Goal: Task Accomplishment & Management: Complete application form

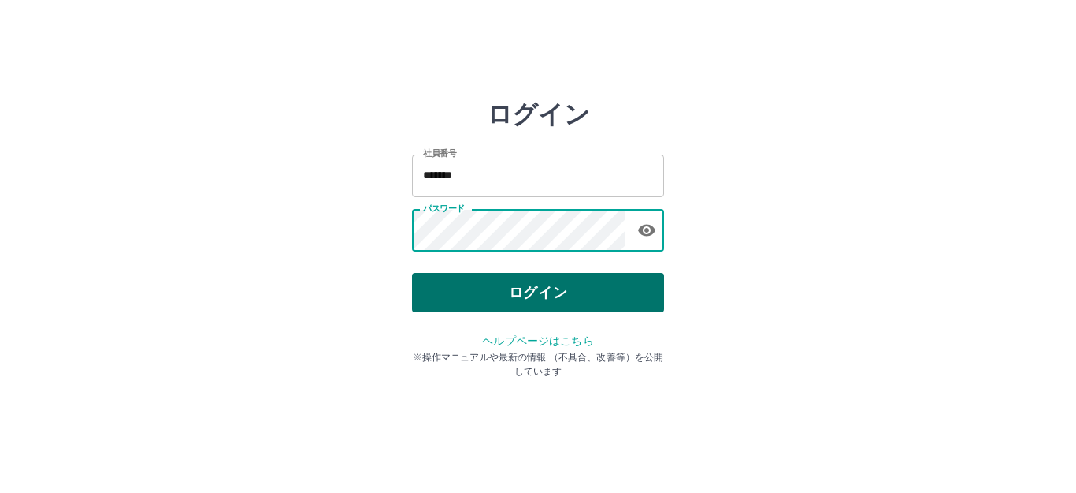
click at [554, 283] on button "ログイン" at bounding box center [538, 292] width 252 height 39
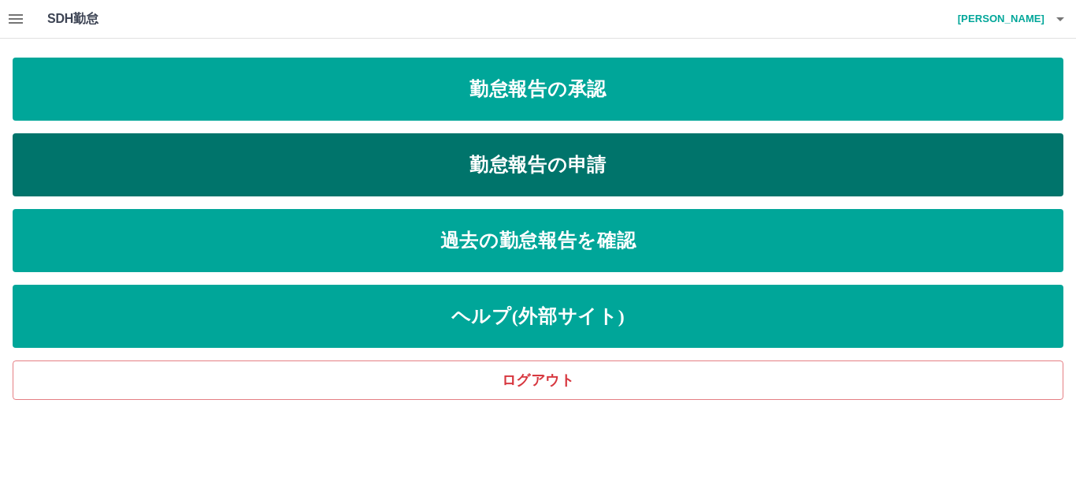
click at [494, 178] on link "勤怠報告の申請" at bounding box center [538, 164] width 1051 height 63
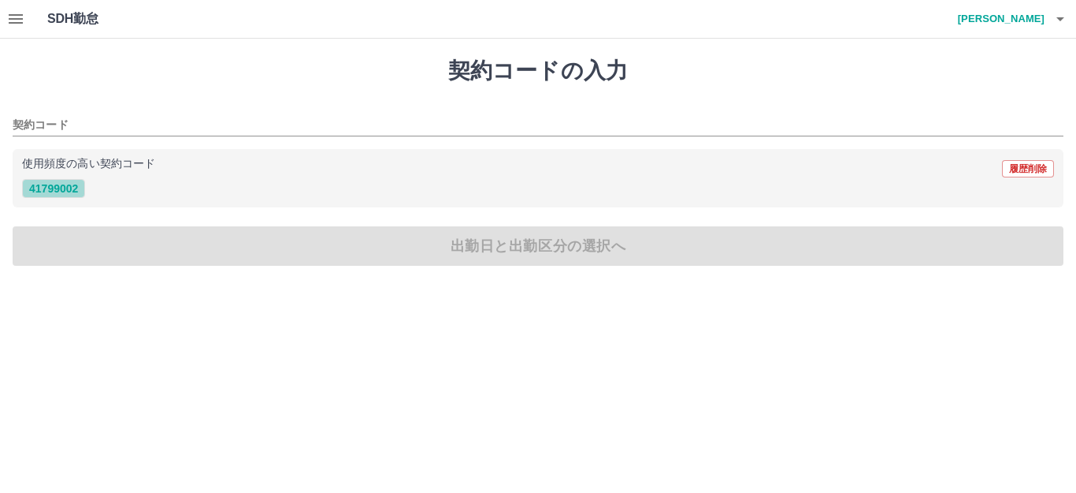
click at [30, 191] on button "41799002" at bounding box center [53, 188] width 63 height 19
type input "********"
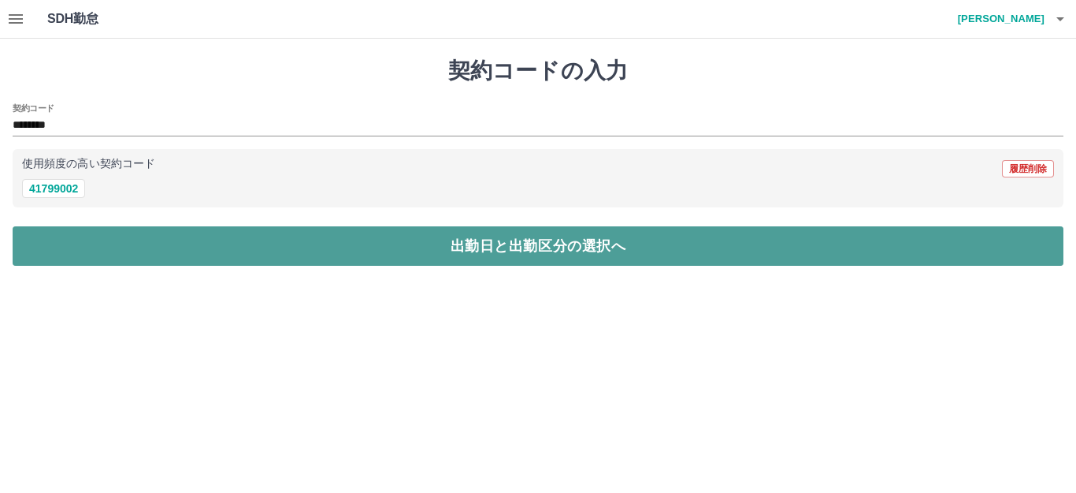
click at [45, 245] on button "出勤日と出勤区分の選択へ" at bounding box center [538, 245] width 1051 height 39
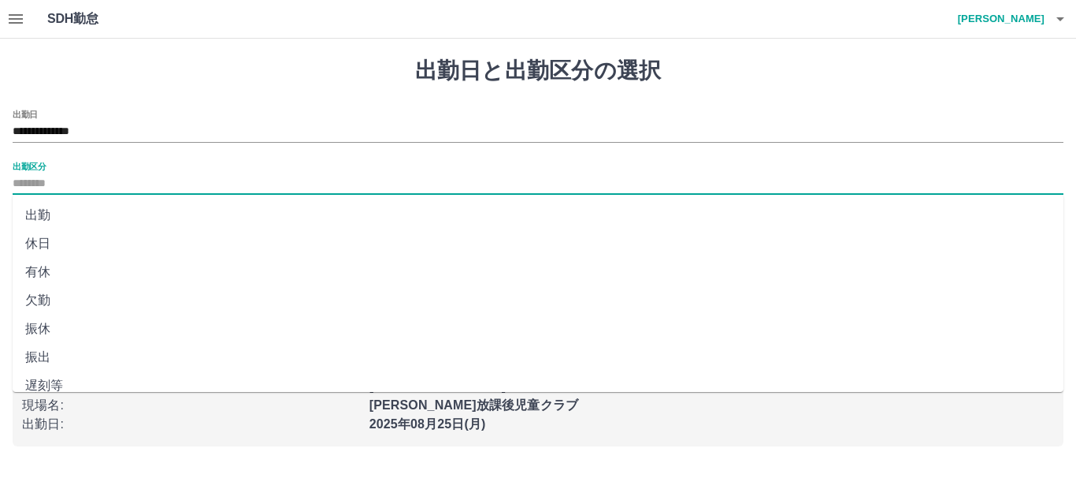
click at [44, 188] on input "出勤区分" at bounding box center [538, 184] width 1051 height 20
click at [62, 223] on li "出勤" at bounding box center [538, 215] width 1051 height 28
type input "**"
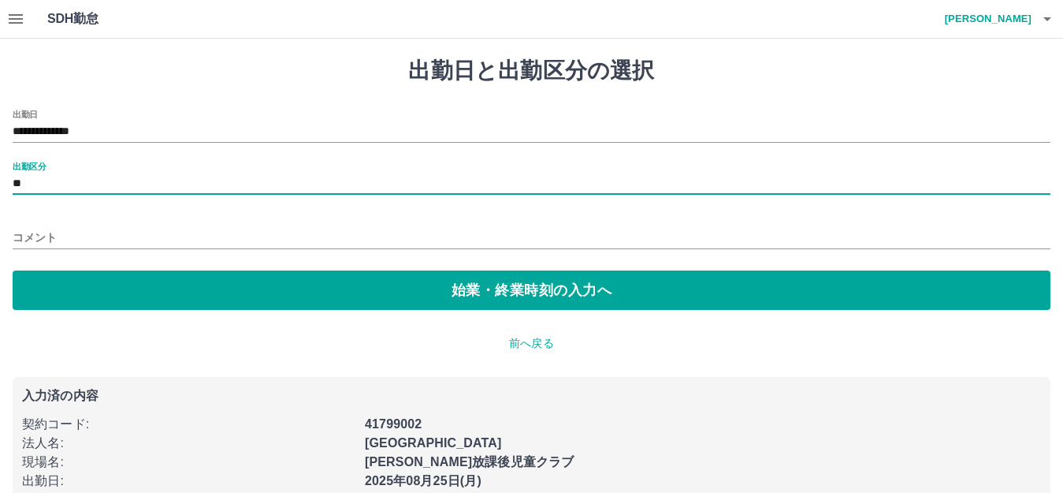
click at [69, 244] on input "コメント" at bounding box center [532, 237] width 1038 height 23
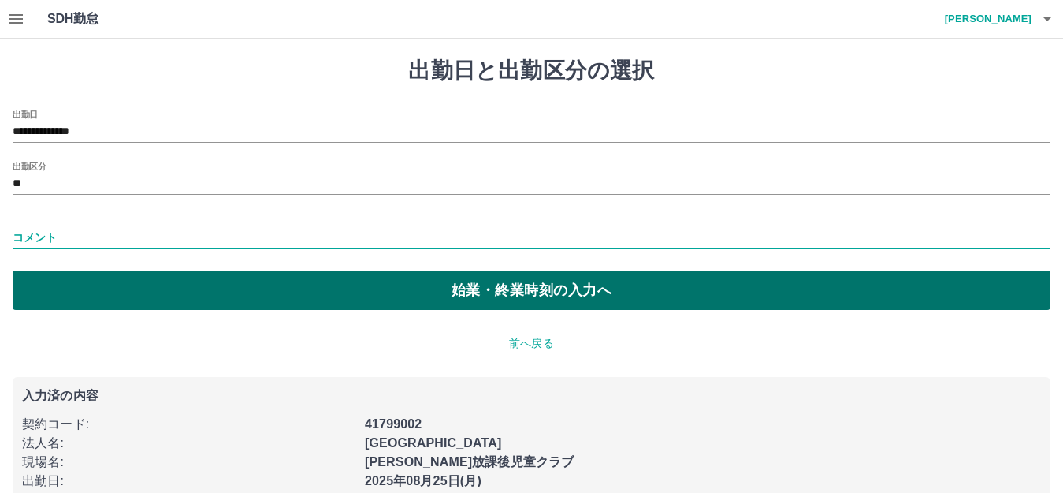
type input "****"
click at [121, 301] on button "始業・終業時刻の入力へ" at bounding box center [532, 289] width 1038 height 39
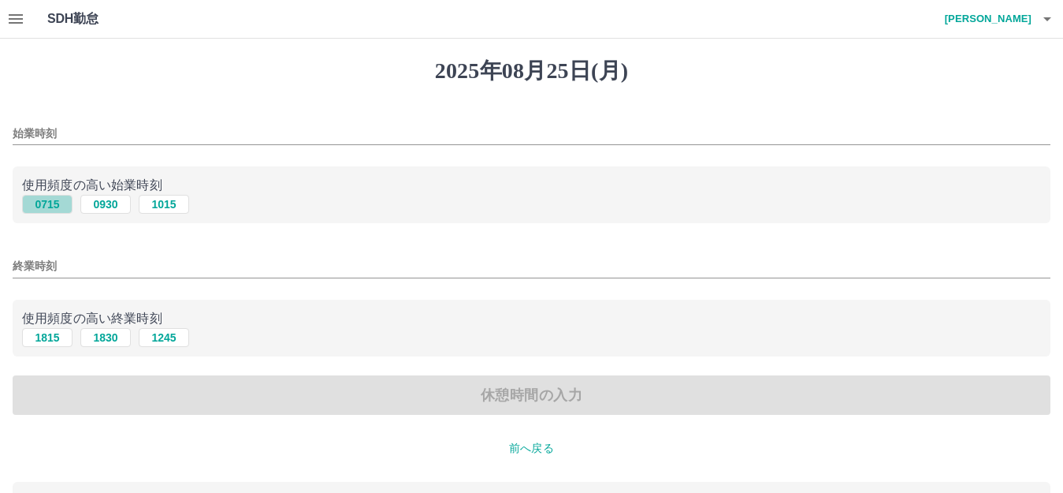
click at [68, 204] on button "0715" at bounding box center [47, 204] width 50 height 19
type input "****"
click at [51, 342] on button "1815" at bounding box center [47, 337] width 50 height 19
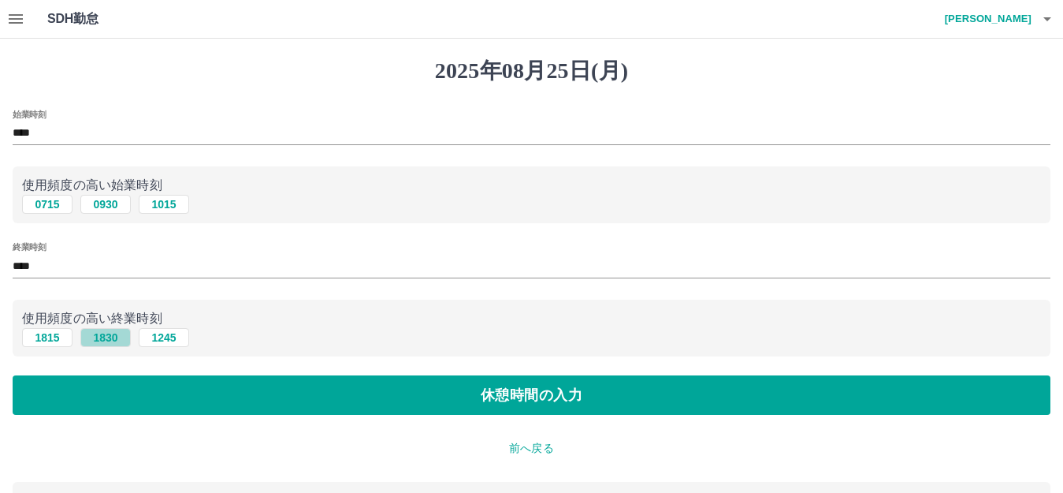
click at [117, 341] on button "1830" at bounding box center [105, 337] width 50 height 19
type input "****"
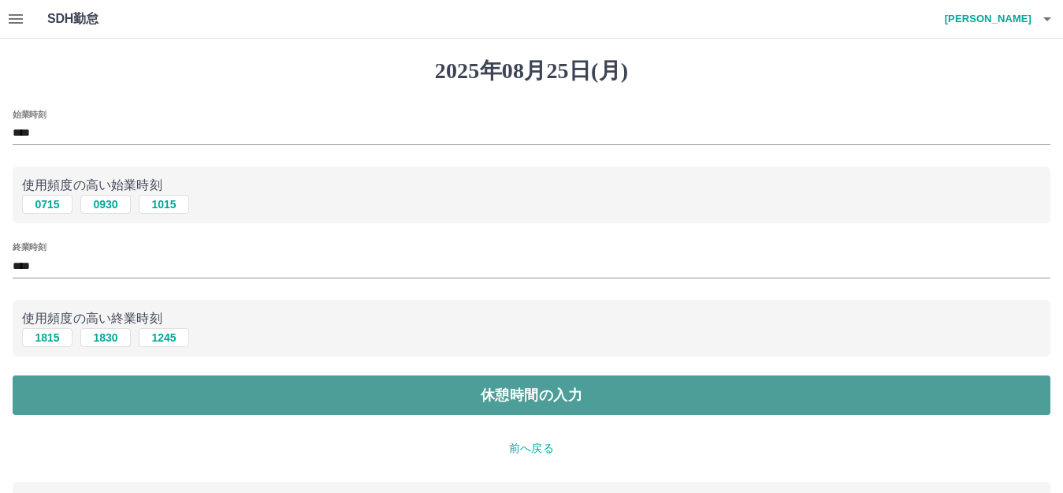
click at [145, 398] on button "休憩時間の入力" at bounding box center [532, 394] width 1038 height 39
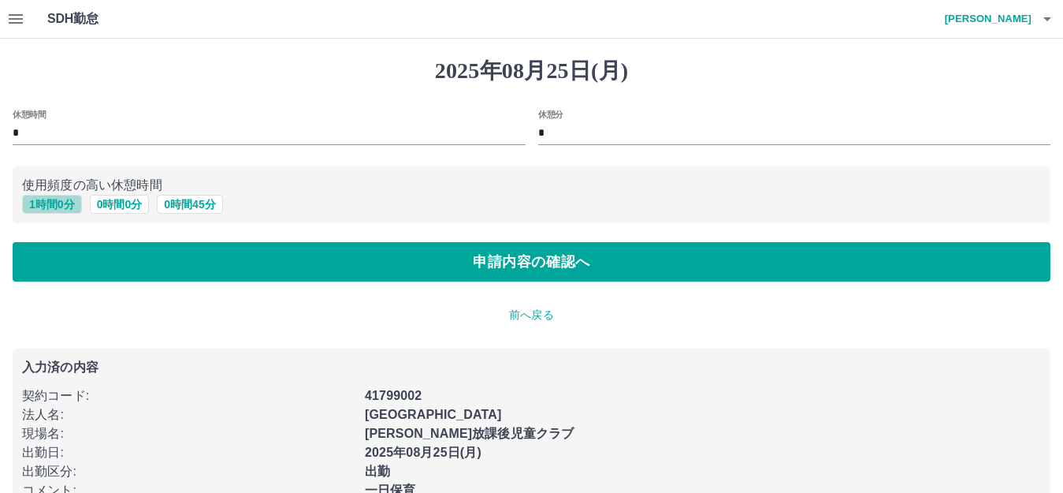
click at [42, 208] on button "1 時間 0 分" at bounding box center [52, 204] width 60 height 19
type input "*"
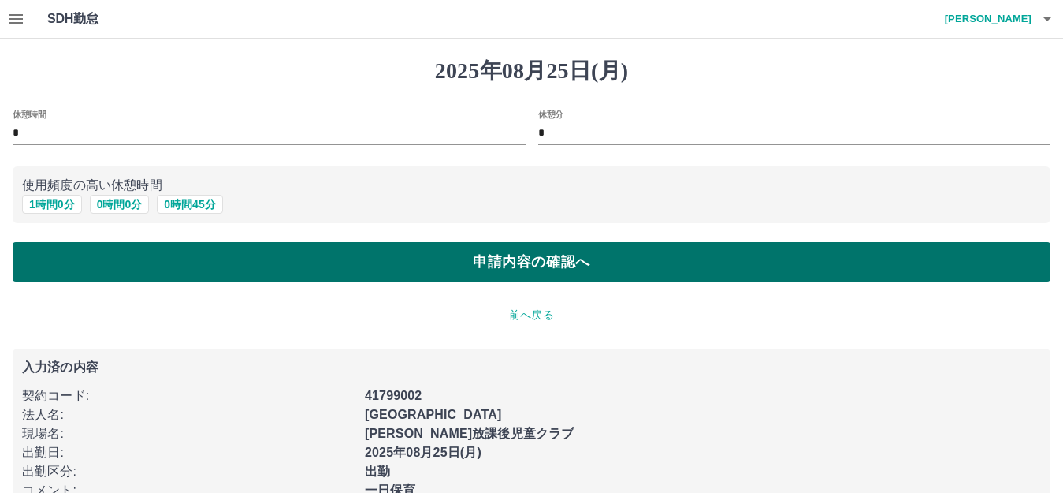
click at [62, 269] on button "申請内容の確認へ" at bounding box center [532, 261] width 1038 height 39
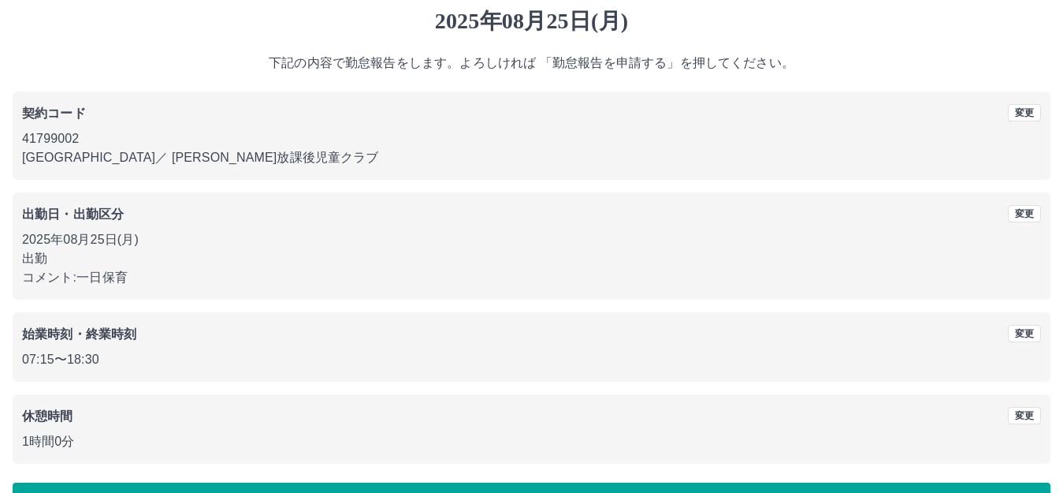
scroll to position [98, 0]
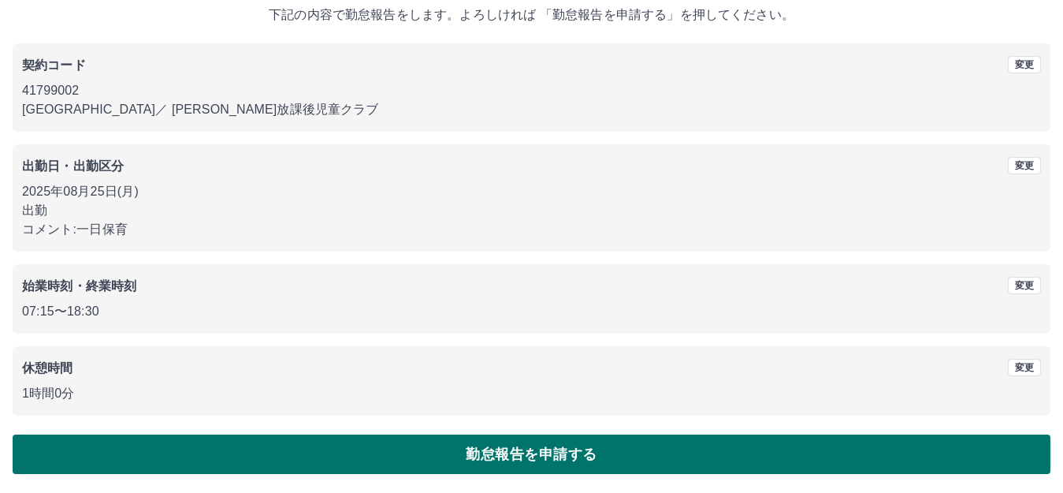
click at [212, 457] on button "勤怠報告を申請する" at bounding box center [532, 453] width 1038 height 39
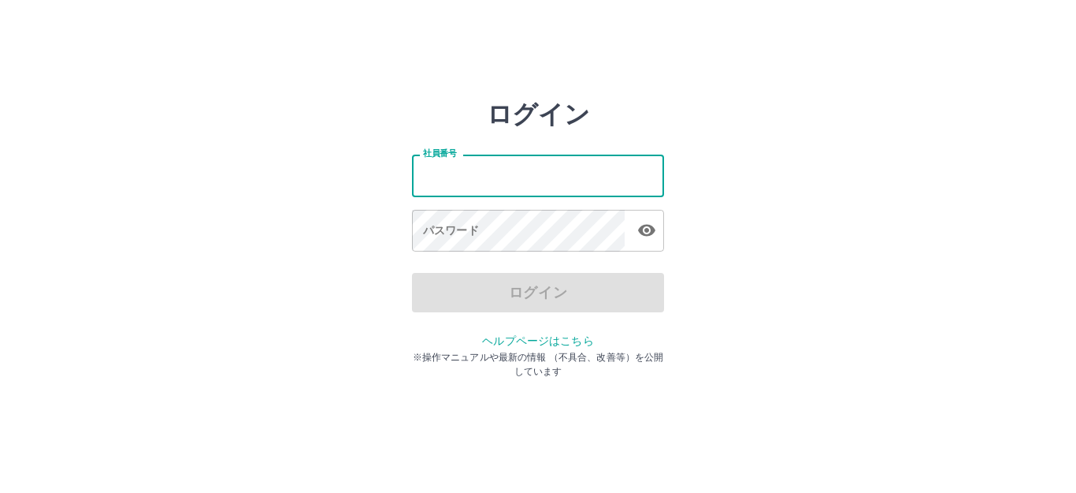
click at [504, 183] on input "社員番号" at bounding box center [538, 175] width 252 height 42
type input "*******"
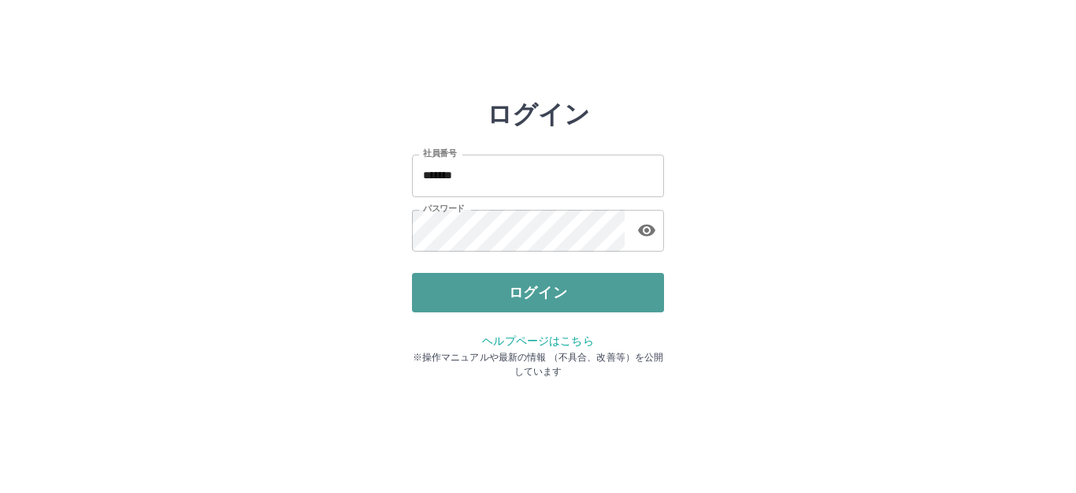
click at [472, 287] on button "ログイン" at bounding box center [538, 292] width 252 height 39
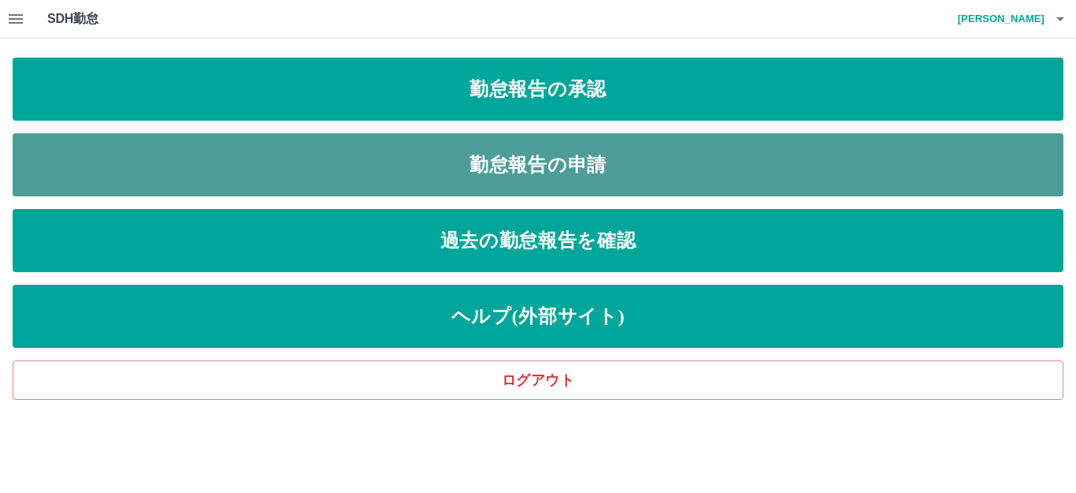
click at [439, 164] on link "勤怠報告の申請" at bounding box center [538, 164] width 1051 height 63
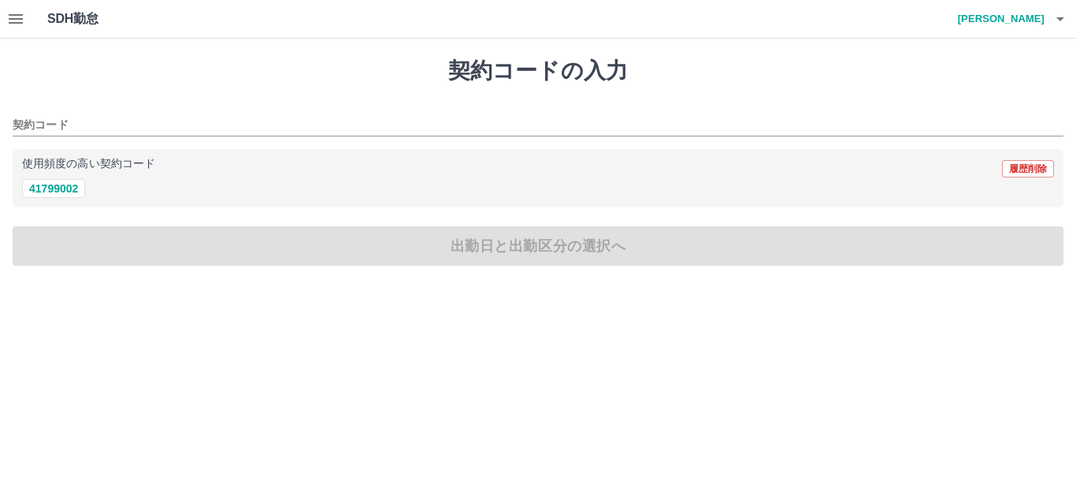
drag, startPoint x: 64, startPoint y: 186, endPoint x: 79, endPoint y: 209, distance: 27.3
click at [65, 185] on button "41799002" at bounding box center [53, 188] width 63 height 19
type input "********"
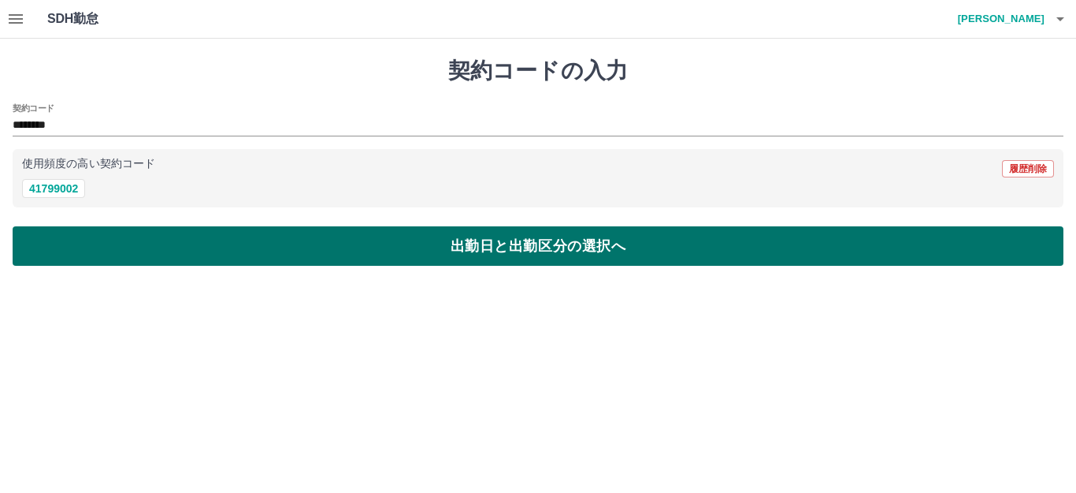
click at [91, 247] on button "出勤日と出勤区分の選択へ" at bounding box center [538, 245] width 1051 height 39
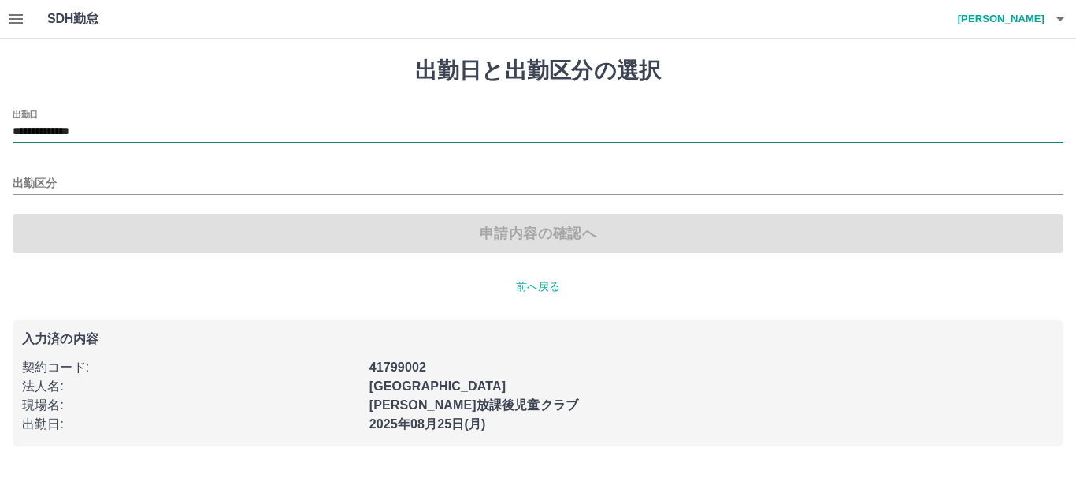
click at [126, 128] on input "**********" at bounding box center [538, 132] width 1051 height 20
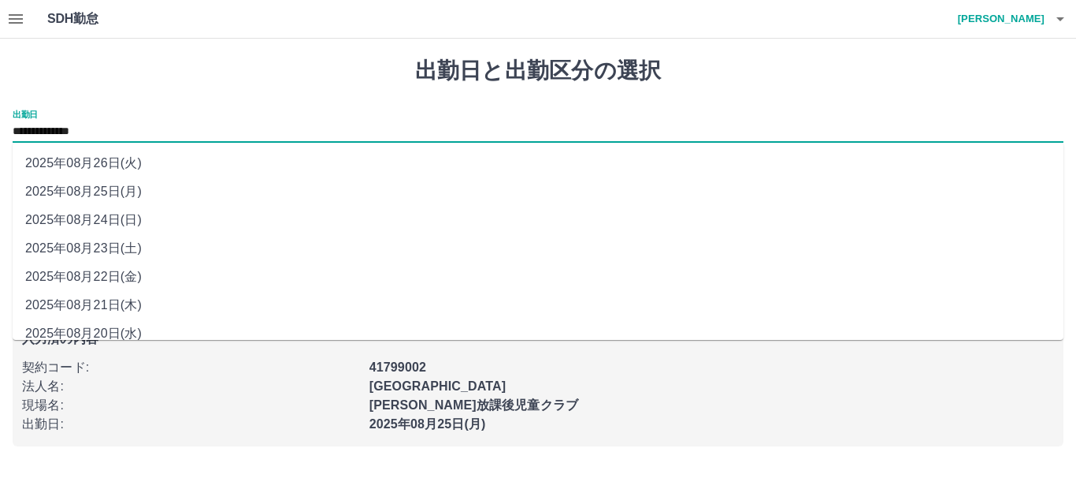
click at [137, 220] on li "2025年08月24日(日)" at bounding box center [538, 220] width 1051 height 28
type input "**********"
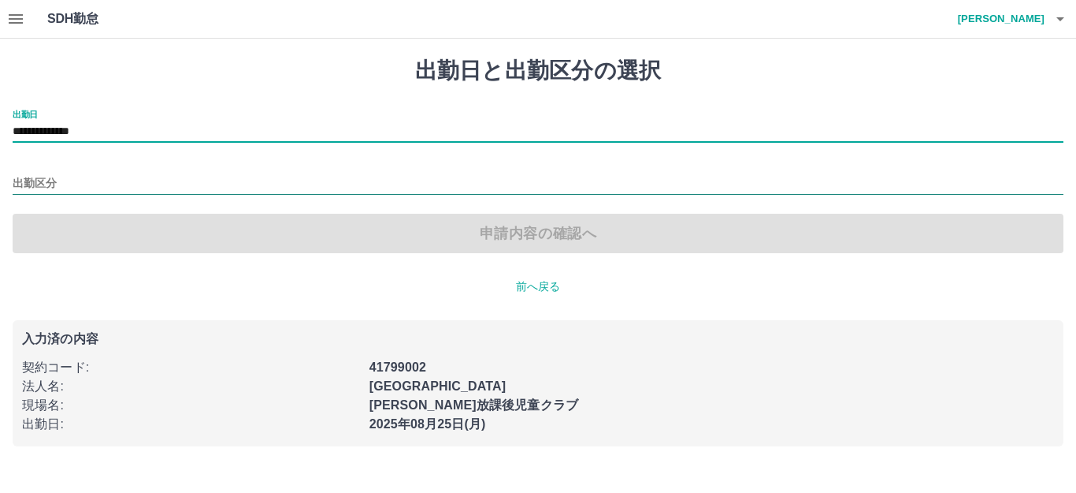
click at [61, 190] on input "出勤区分" at bounding box center [538, 184] width 1051 height 20
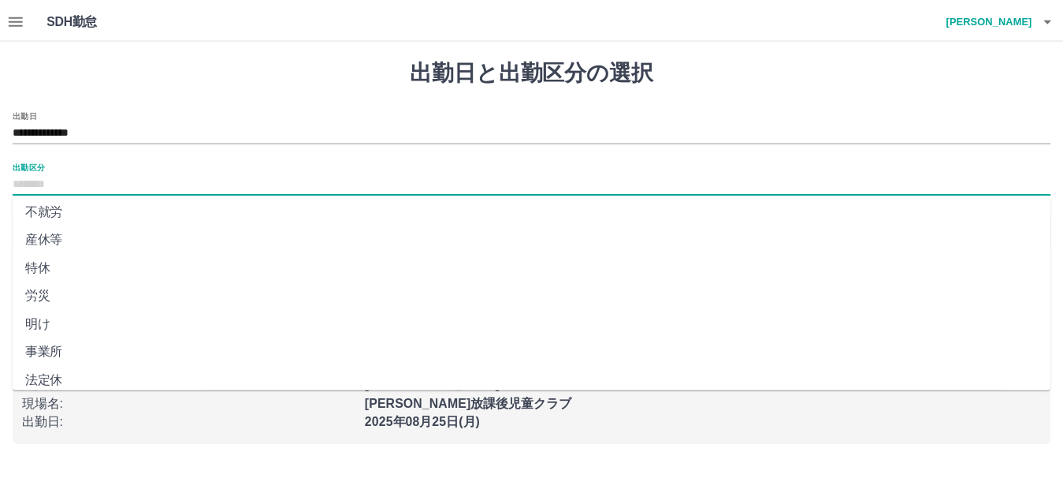
scroll to position [315, 0]
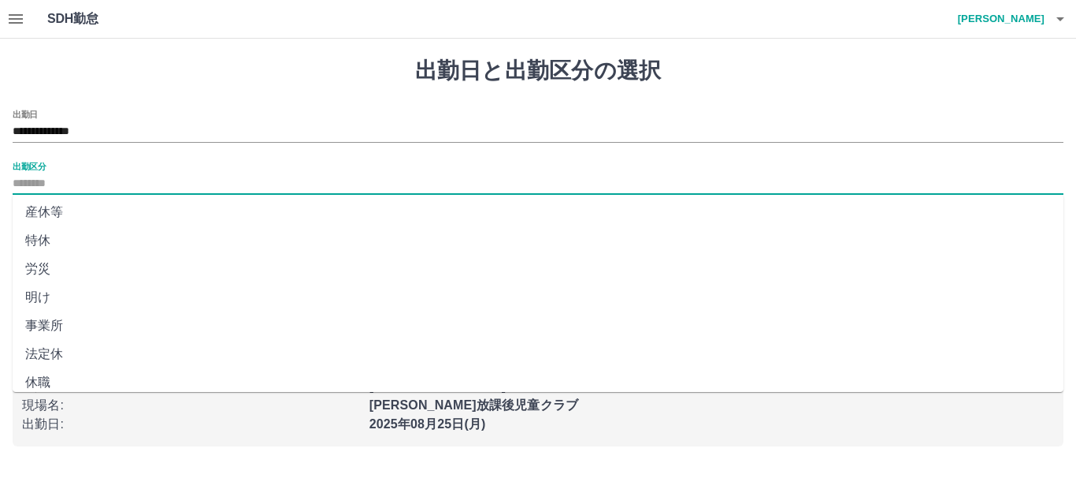
click at [74, 359] on li "法定休" at bounding box center [538, 354] width 1051 height 28
type input "***"
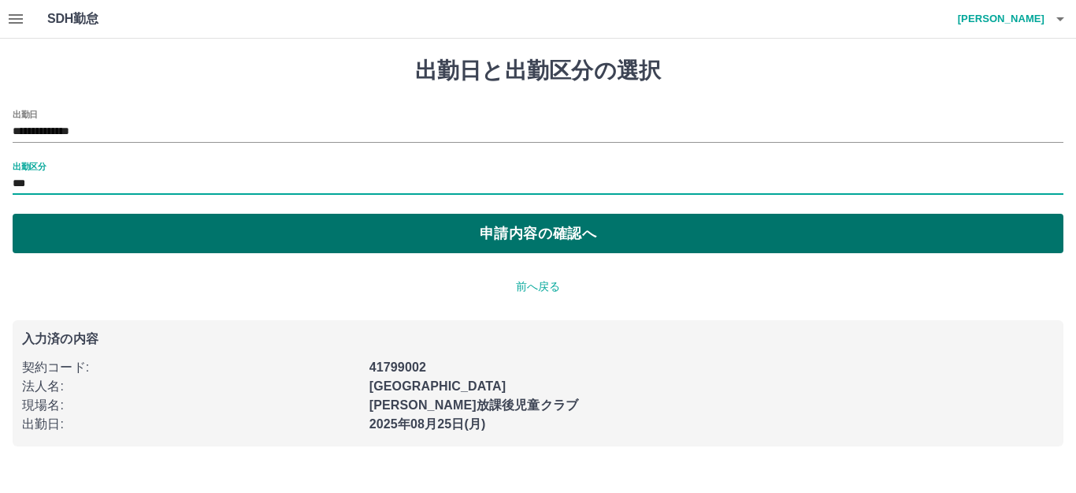
click at [117, 245] on button "申請内容の確認へ" at bounding box center [538, 233] width 1051 height 39
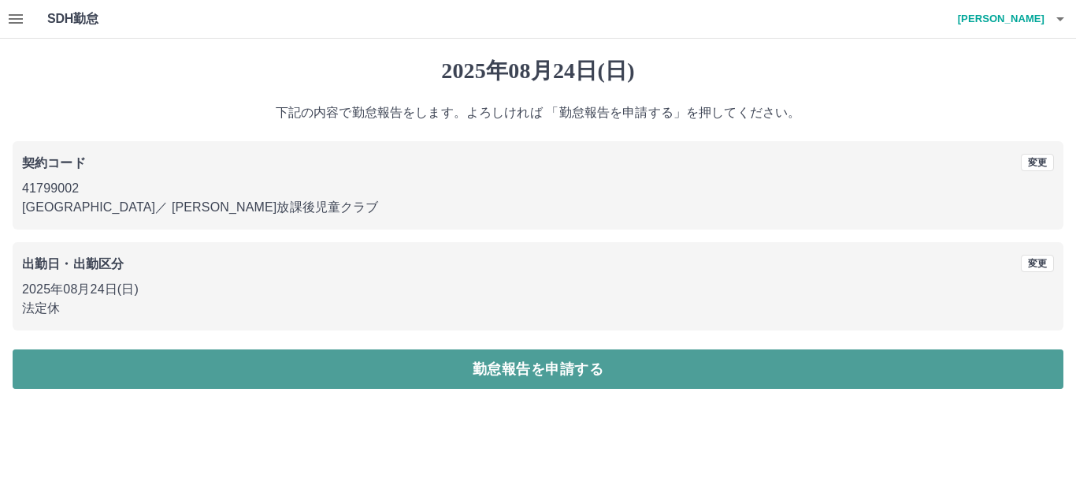
click at [166, 372] on button "勤怠報告を申請する" at bounding box center [538, 368] width 1051 height 39
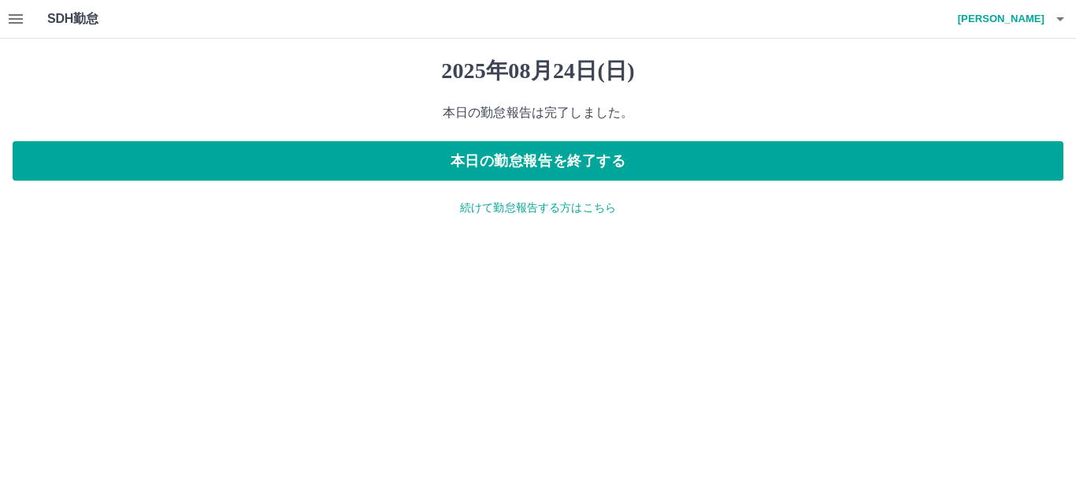
click at [24, 21] on icon "button" at bounding box center [15, 18] width 19 height 19
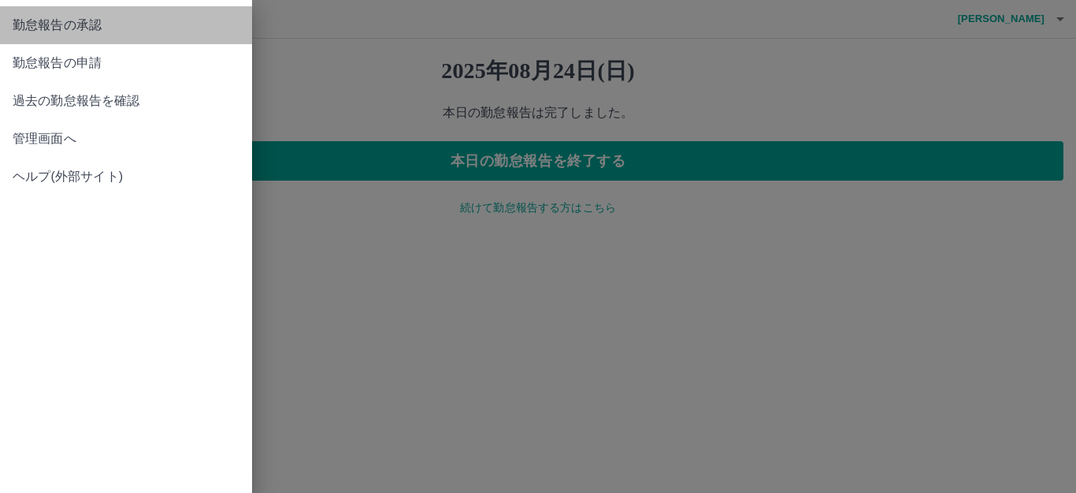
click at [95, 28] on span "勤怠報告の承認" at bounding box center [126, 25] width 227 height 19
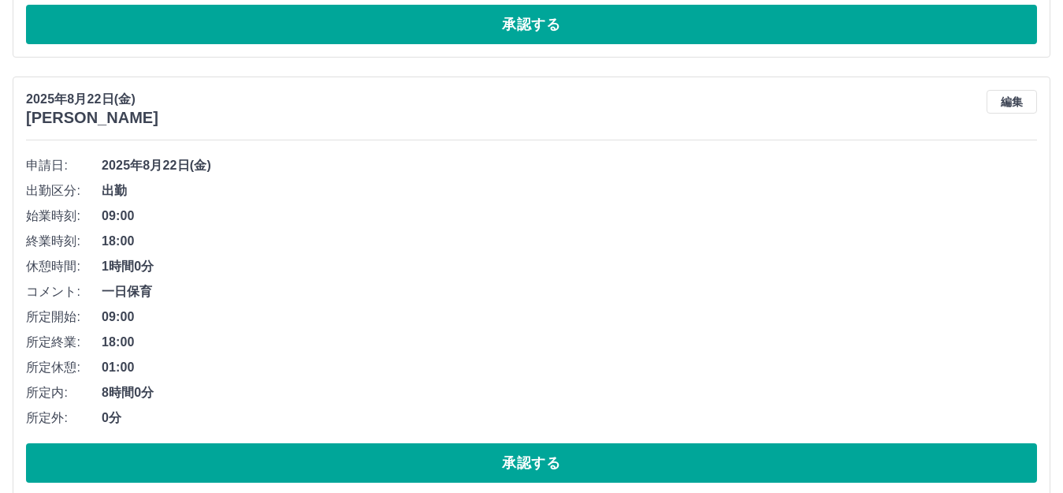
scroll to position [2496, 0]
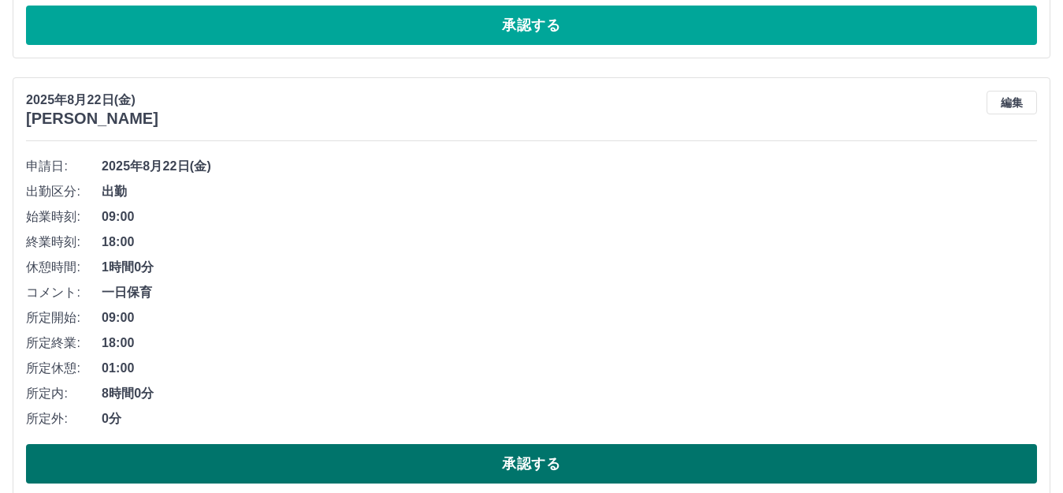
click at [309, 465] on button "承認する" at bounding box center [531, 463] width 1011 height 39
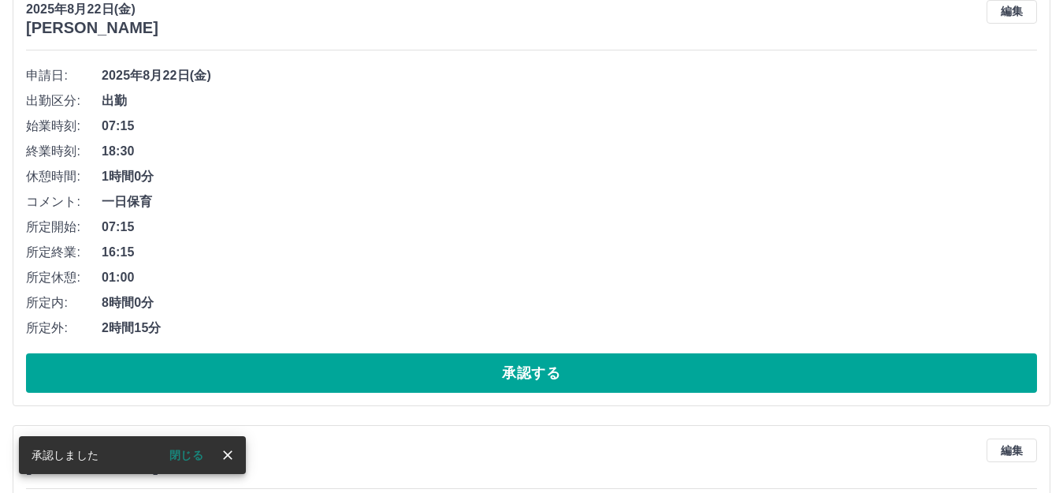
scroll to position [2136, 0]
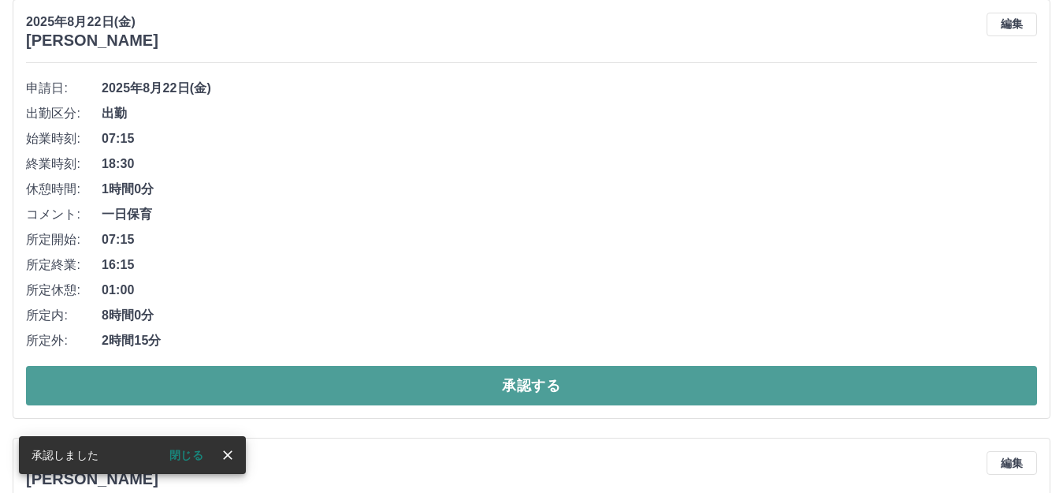
click at [344, 390] on button "承認する" at bounding box center [531, 385] width 1011 height 39
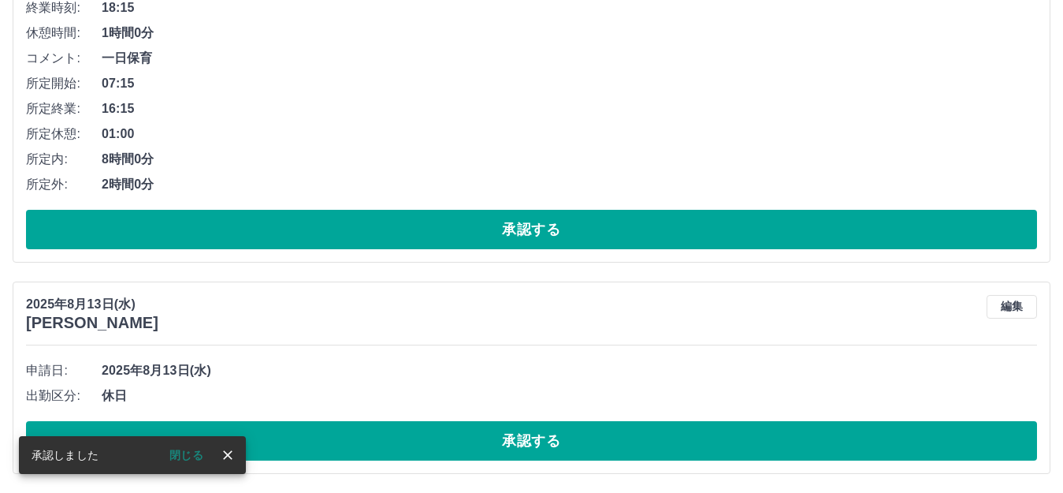
scroll to position [1698, 0]
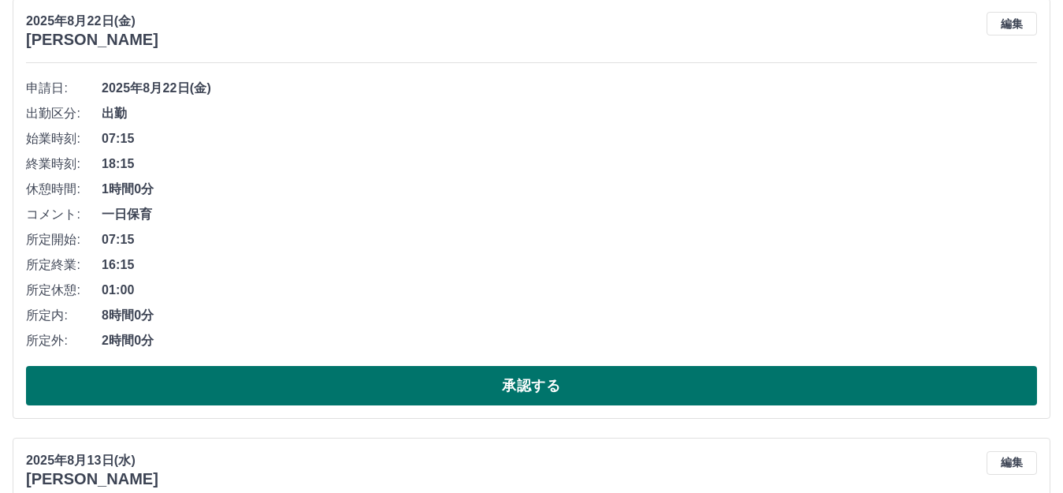
click at [322, 378] on button "承認する" at bounding box center [531, 385] width 1011 height 39
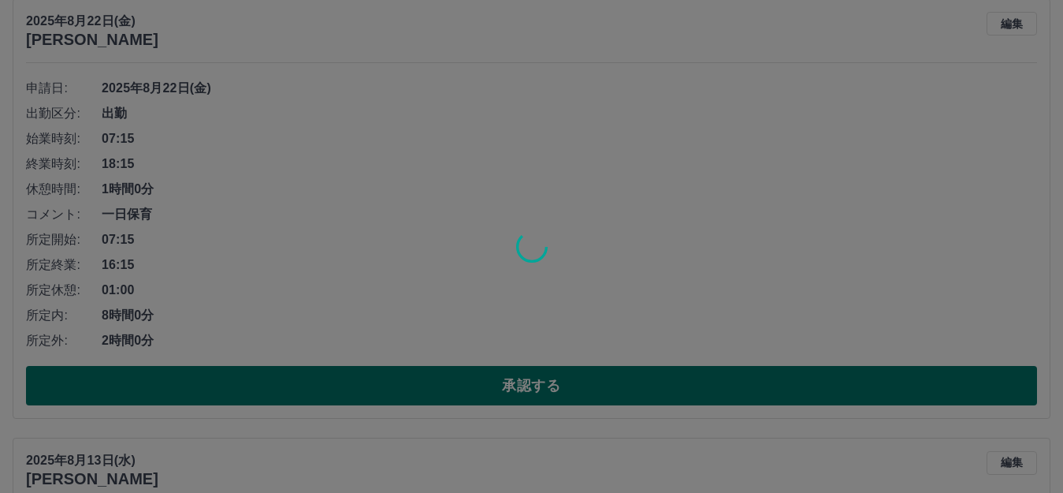
scroll to position [1259, 0]
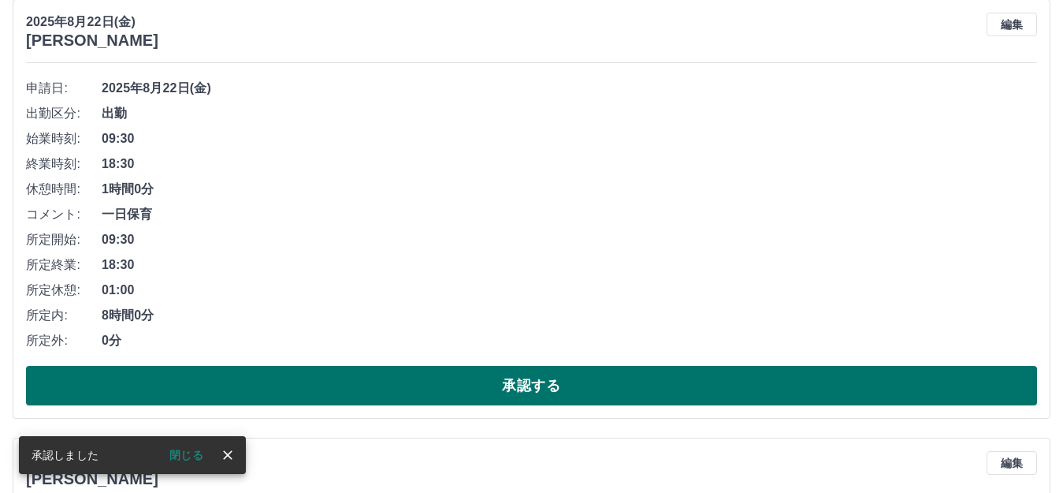
click at [322, 389] on button "承認する" at bounding box center [531, 385] width 1011 height 39
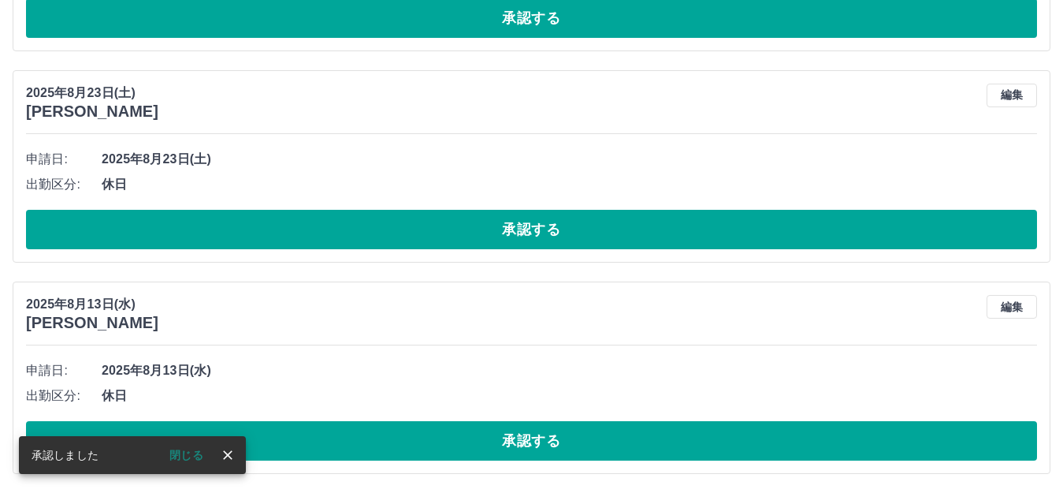
scroll to position [821, 0]
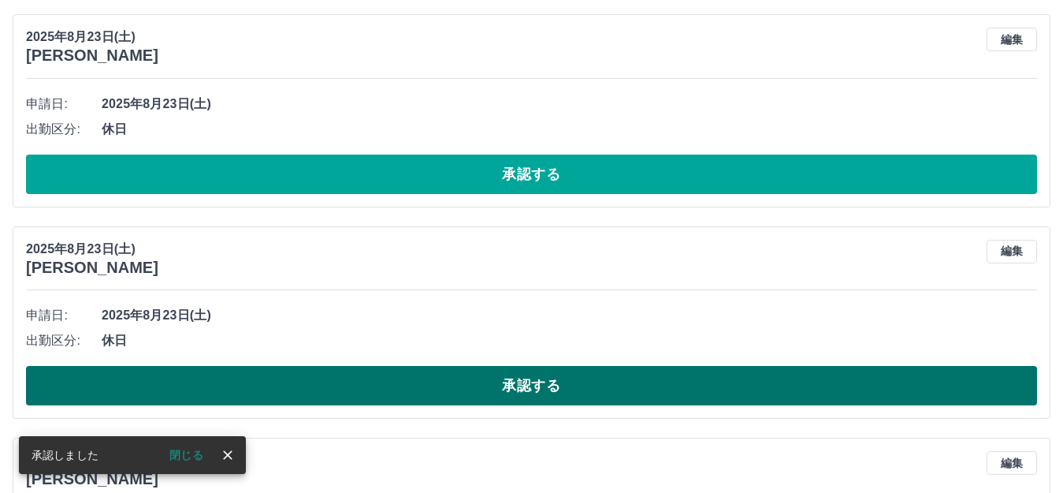
click at [342, 374] on button "承認する" at bounding box center [531, 385] width 1011 height 39
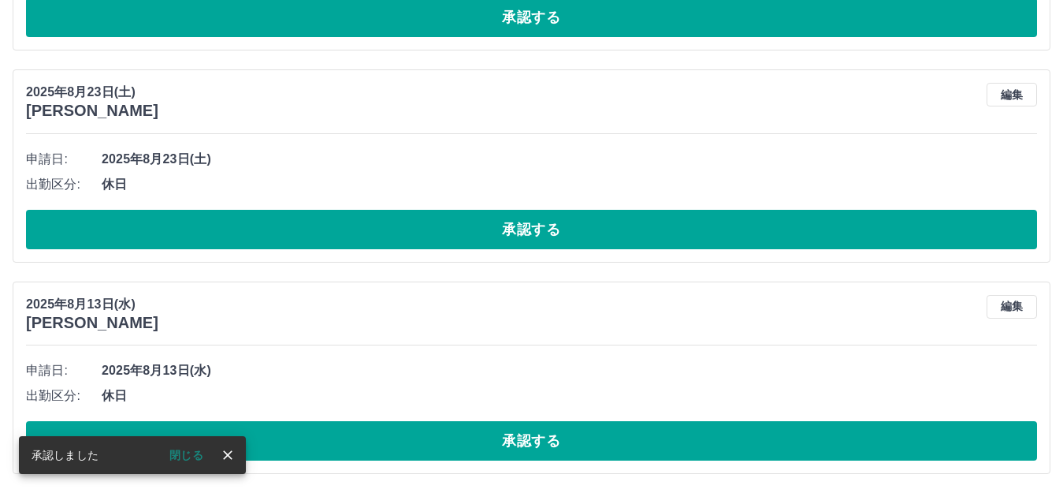
scroll to position [768, 0]
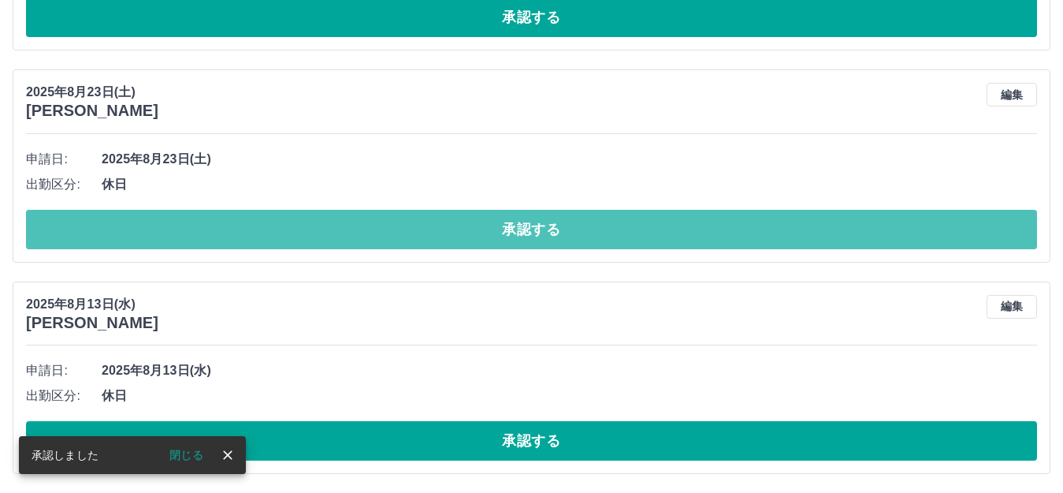
click at [377, 229] on button "承認する" at bounding box center [531, 229] width 1011 height 39
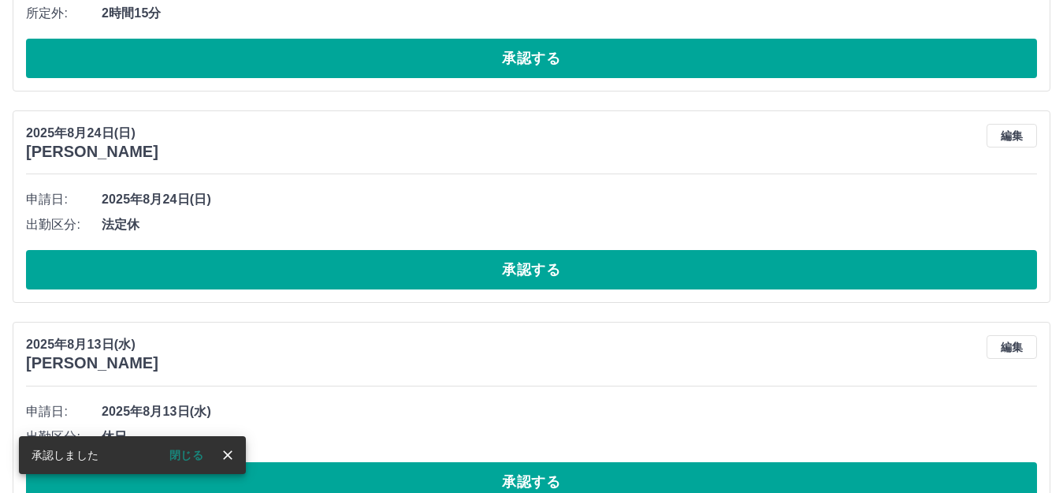
scroll to position [552, 0]
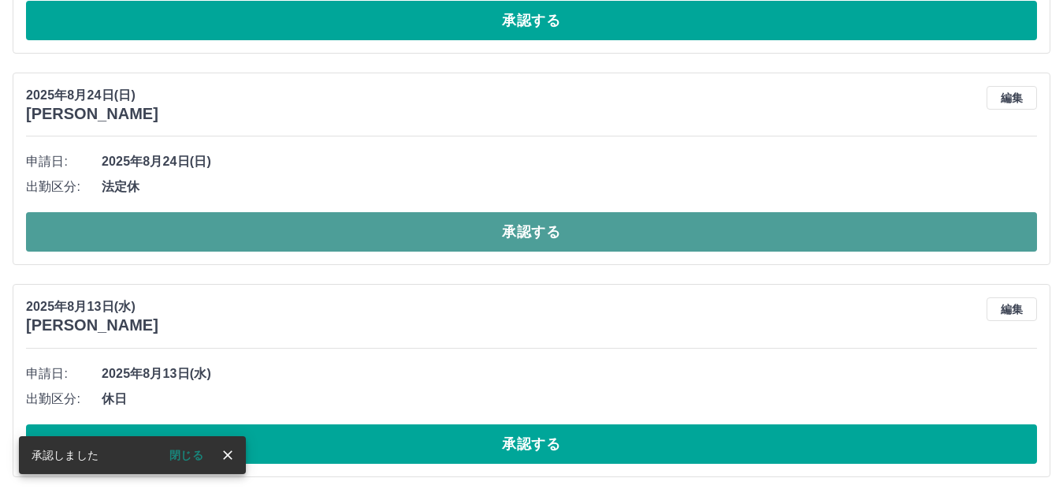
click at [377, 251] on button "承認する" at bounding box center [531, 231] width 1011 height 39
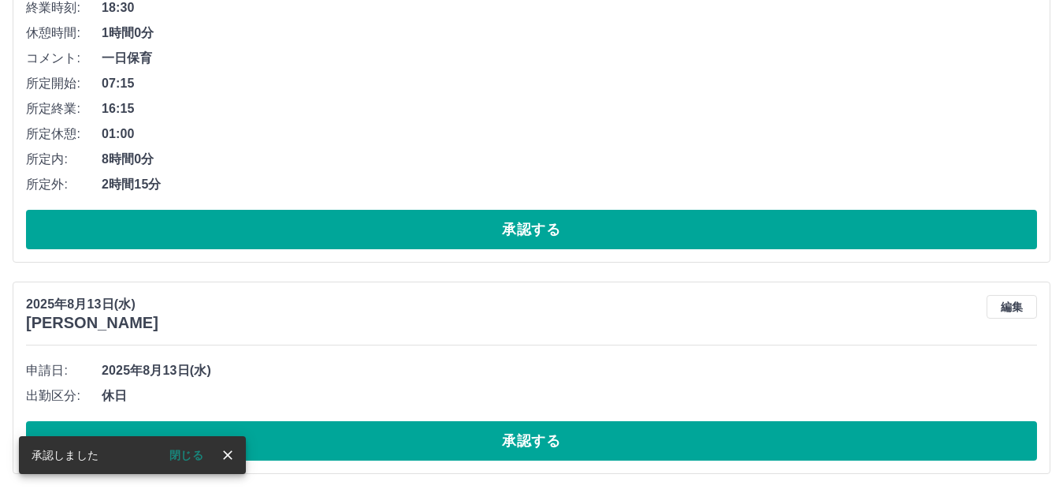
scroll to position [344, 0]
